Goal: Communication & Community: Answer question/provide support

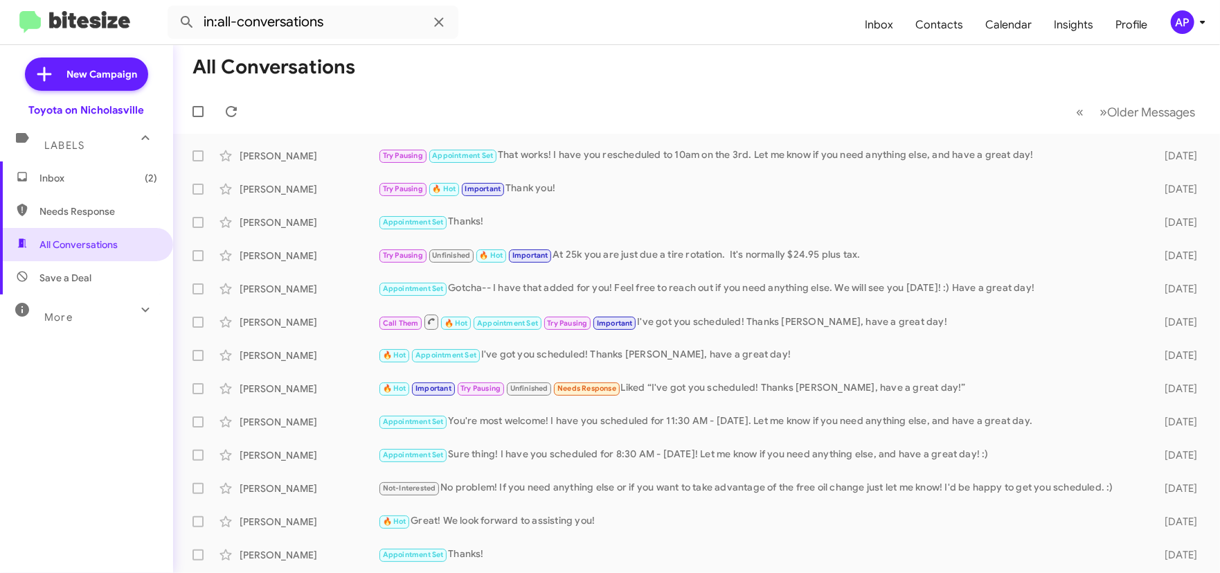
click at [108, 185] on span "Inbox (2)" at bounding box center [86, 177] width 173 height 33
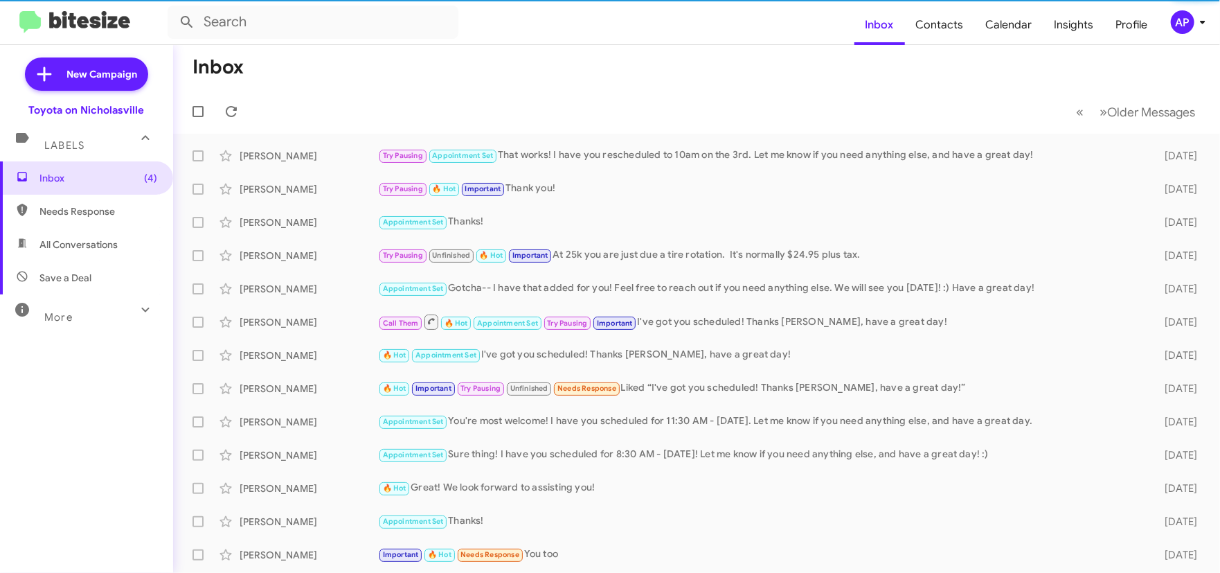
click at [1189, 19] on div "AP" at bounding box center [1183, 22] width 24 height 24
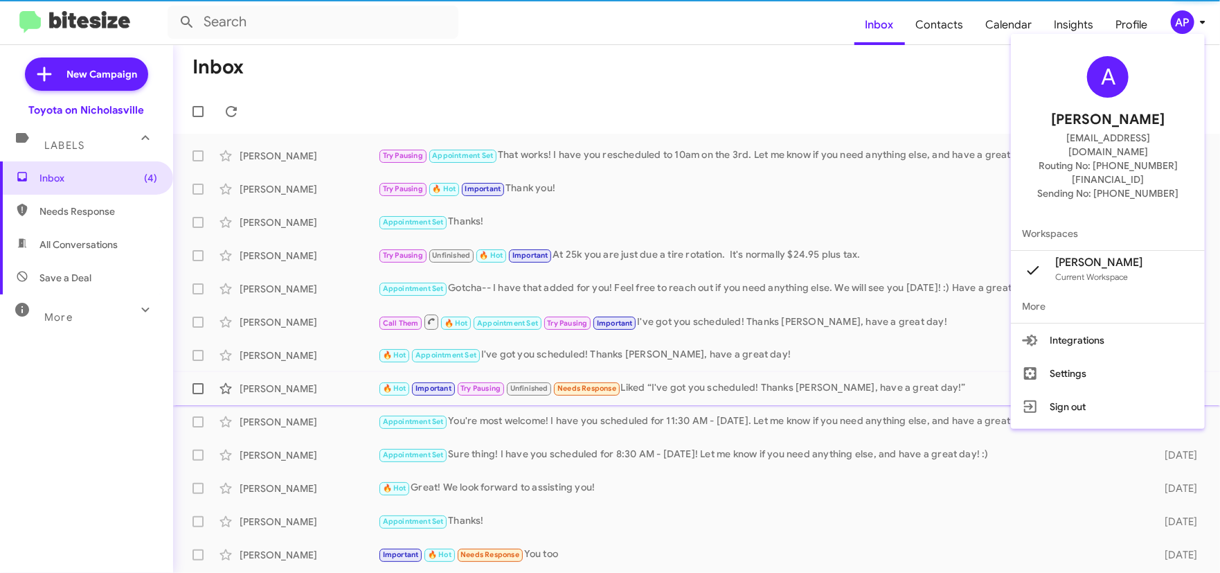
drag, startPoint x: 1087, startPoint y: 399, endPoint x: 1088, endPoint y: 387, distance: 12.5
click at [1086, 397] on div "A [PERSON_NAME] [EMAIL_ADDRESS][DOMAIN_NAME] Routing No: [PHONE_NUMBER][FINANCI…" at bounding box center [1108, 231] width 194 height 395
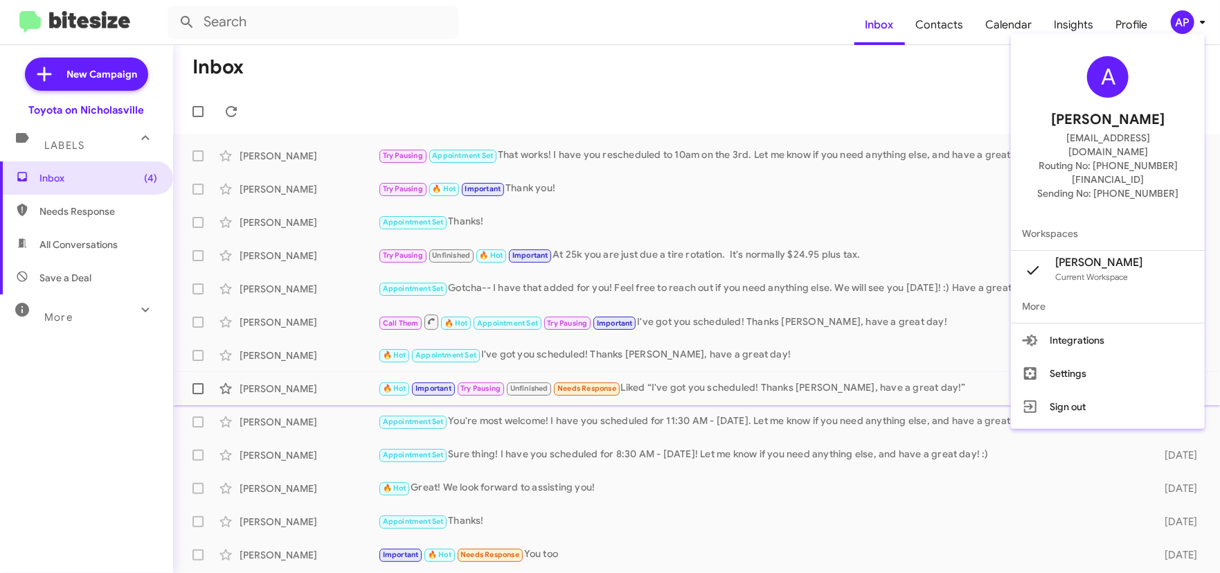
click at [1091, 384] on div "🔥 Hot Important Try Pausing Unfinished Needs Response Liked “I've got you sched…" at bounding box center [765, 388] width 775 height 16
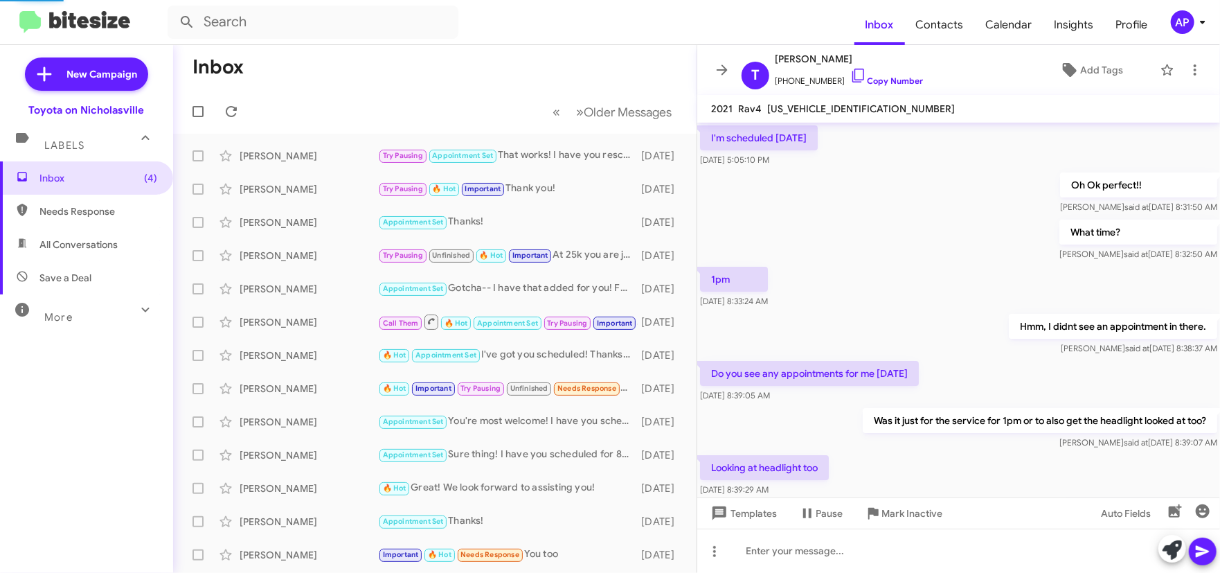
scroll to position [719, 0]
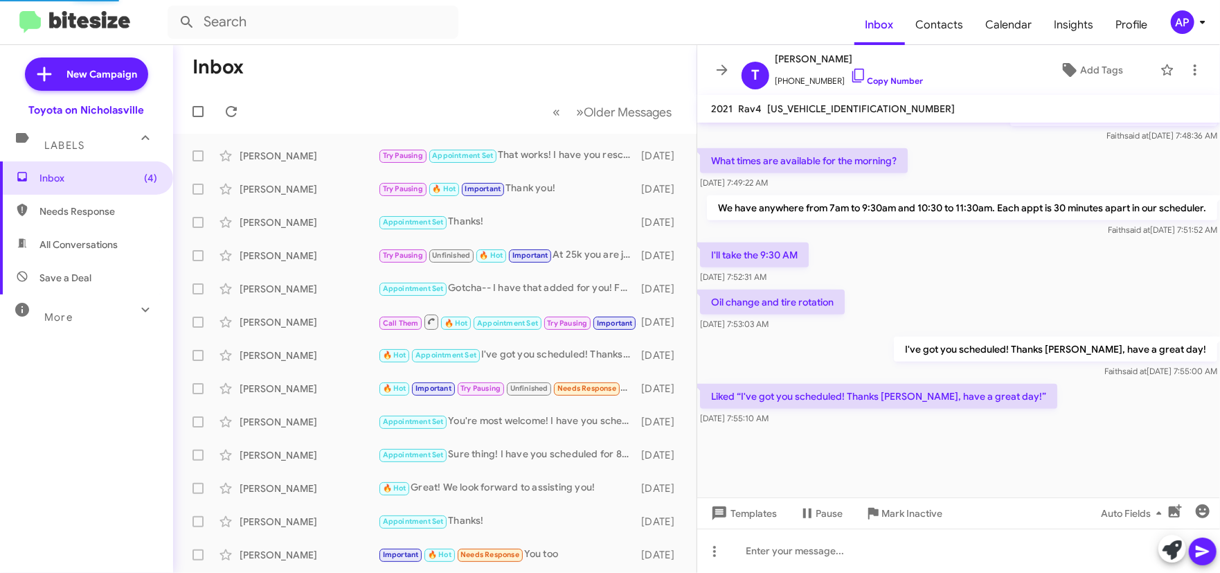
click at [1200, 27] on icon at bounding box center [1202, 22] width 17 height 17
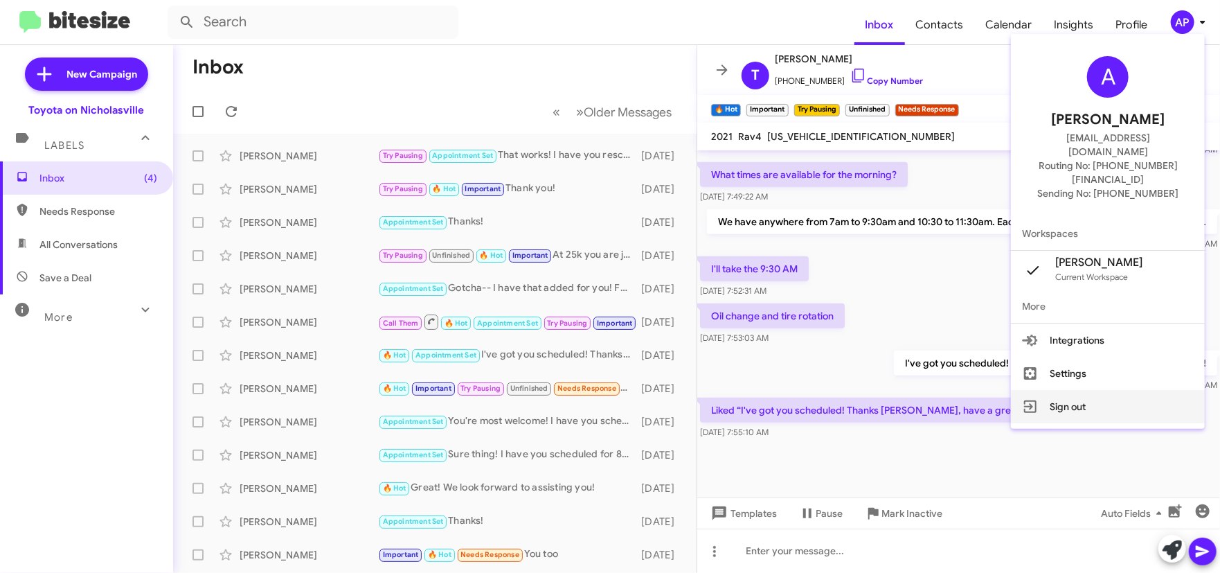
click at [1108, 390] on button "Sign out" at bounding box center [1108, 406] width 194 height 33
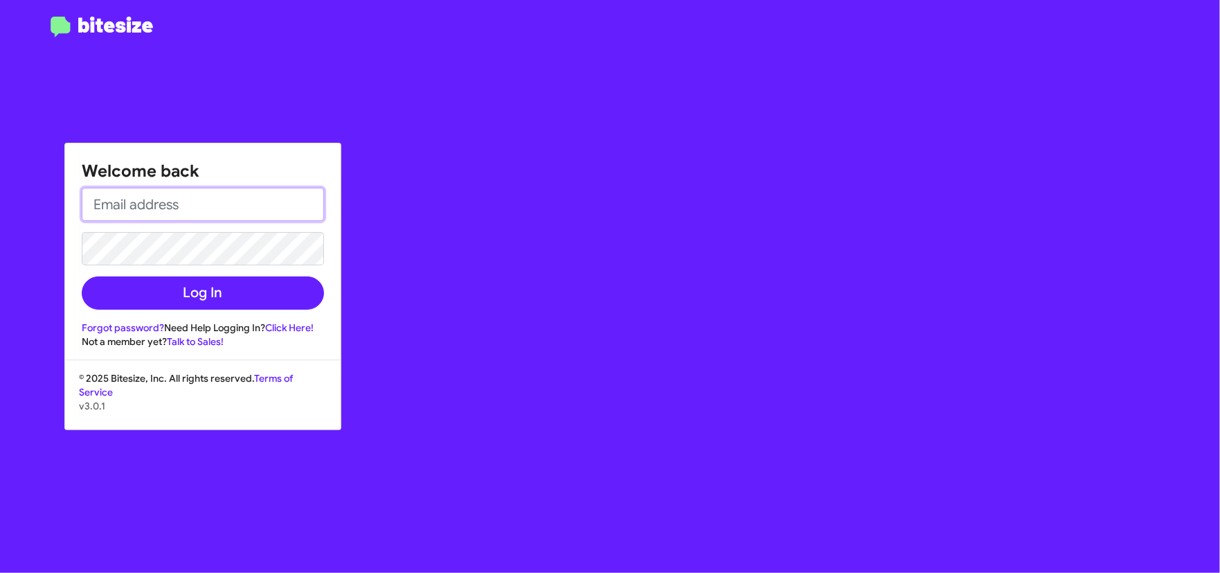
type input "[EMAIL_ADDRESS][DOMAIN_NAME]"
